Goal: Navigation & Orientation: Find specific page/section

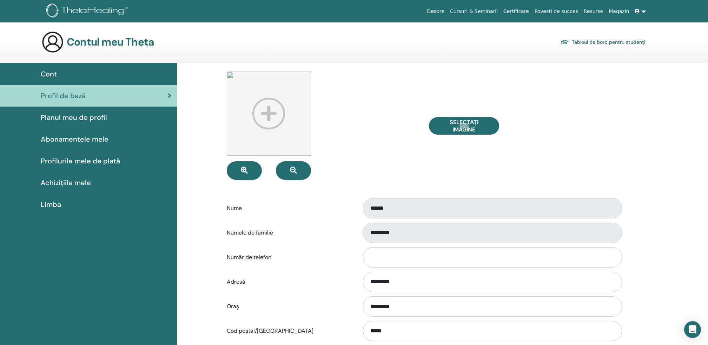
click at [644, 16] on link at bounding box center [640, 11] width 17 height 13
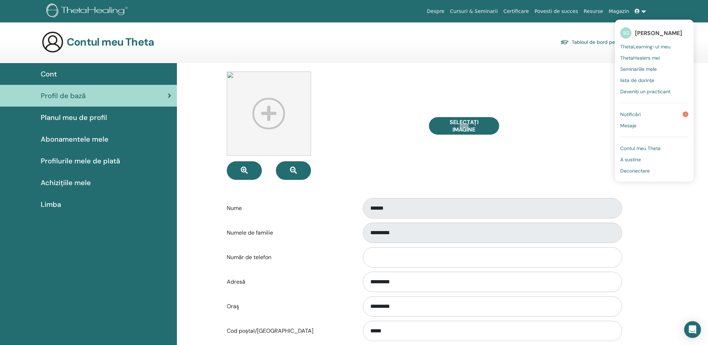
click at [688, 116] on span "1" at bounding box center [686, 115] width 6 height 6
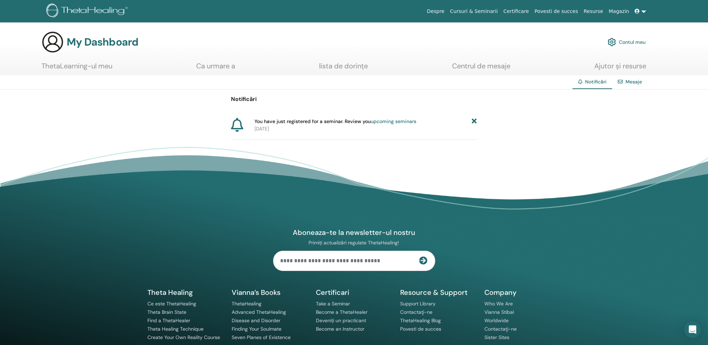
click at [645, 14] on link at bounding box center [640, 11] width 17 height 13
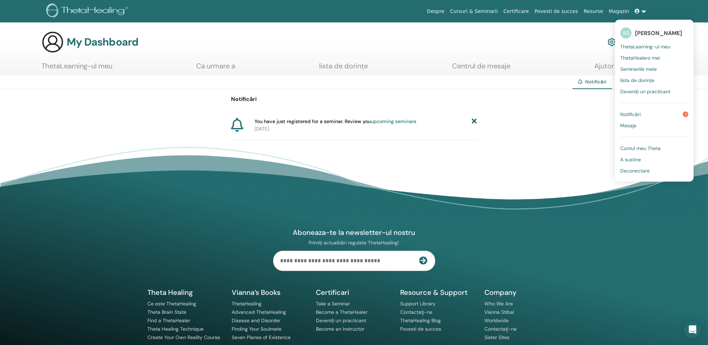
click at [648, 59] on span "ThetaHealers mei" at bounding box center [640, 58] width 40 height 6
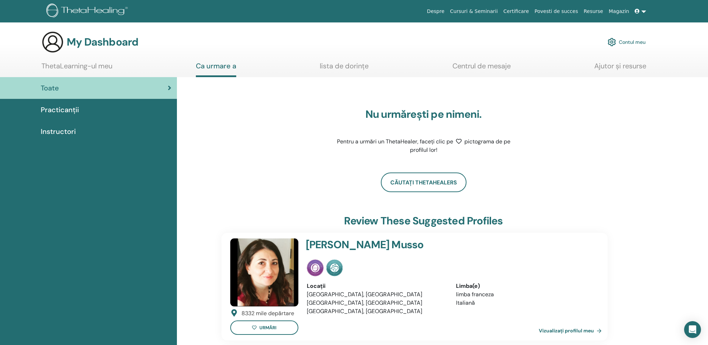
click at [643, 13] on link at bounding box center [640, 11] width 17 height 13
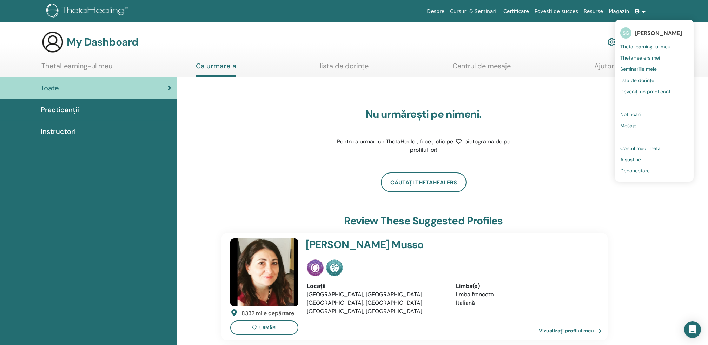
click at [648, 47] on span "ThetaLearning-ul meu" at bounding box center [645, 47] width 50 height 6
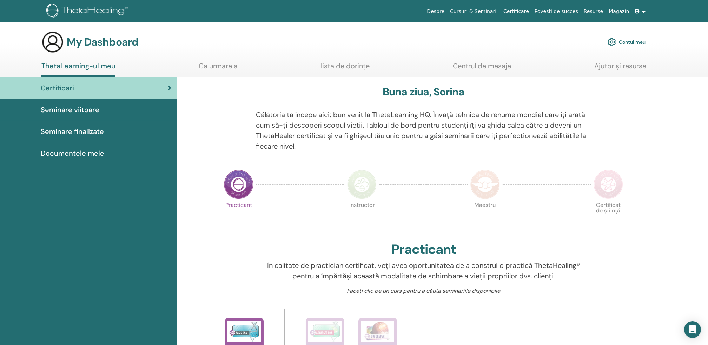
click at [644, 14] on link at bounding box center [640, 11] width 17 height 13
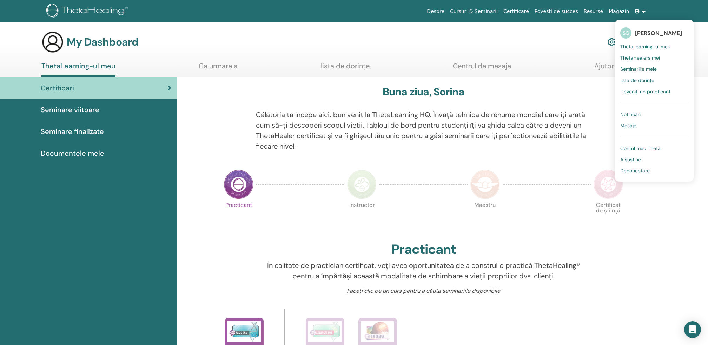
click at [631, 149] on span "Contul meu Theta" at bounding box center [640, 148] width 40 height 6
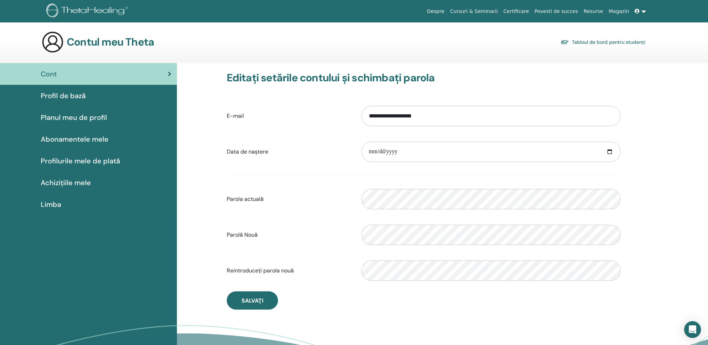
click at [447, 12] on link "Despre" at bounding box center [435, 11] width 23 height 13
